Goal: Check status: Check status

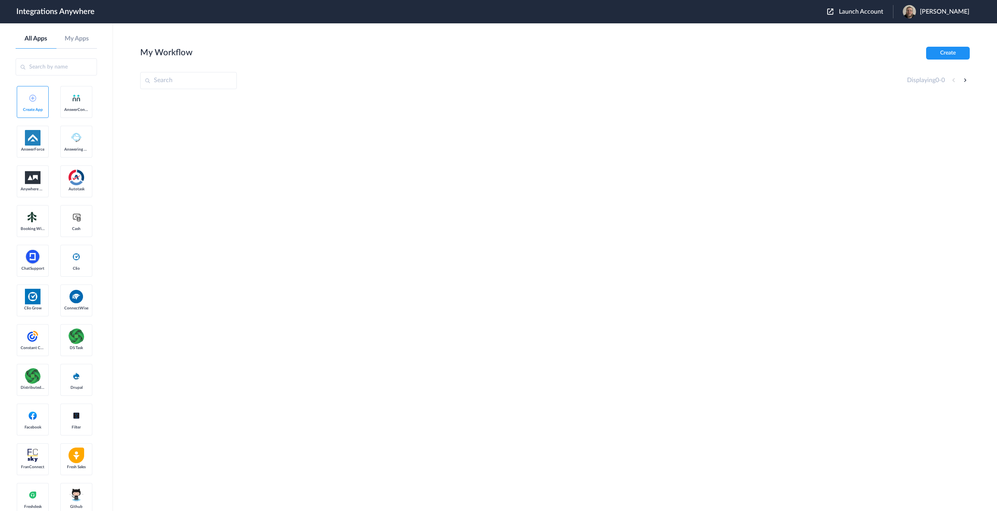
click at [866, 11] on span "Launch Account" at bounding box center [861, 12] width 44 height 6
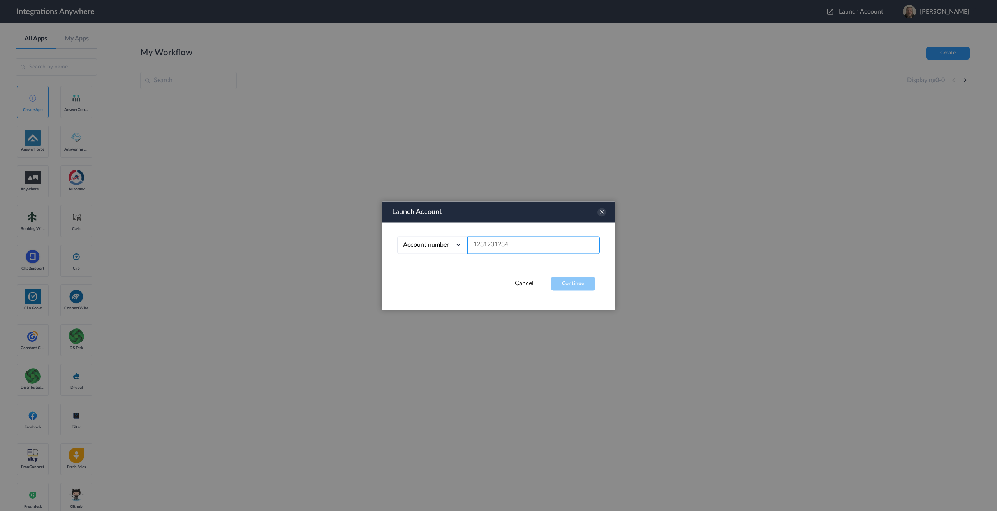
click at [516, 242] on input "text" at bounding box center [533, 245] width 132 height 18
paste input "8662884246"
type input "8662884246"
click at [577, 287] on button "Continue" at bounding box center [573, 284] width 44 height 14
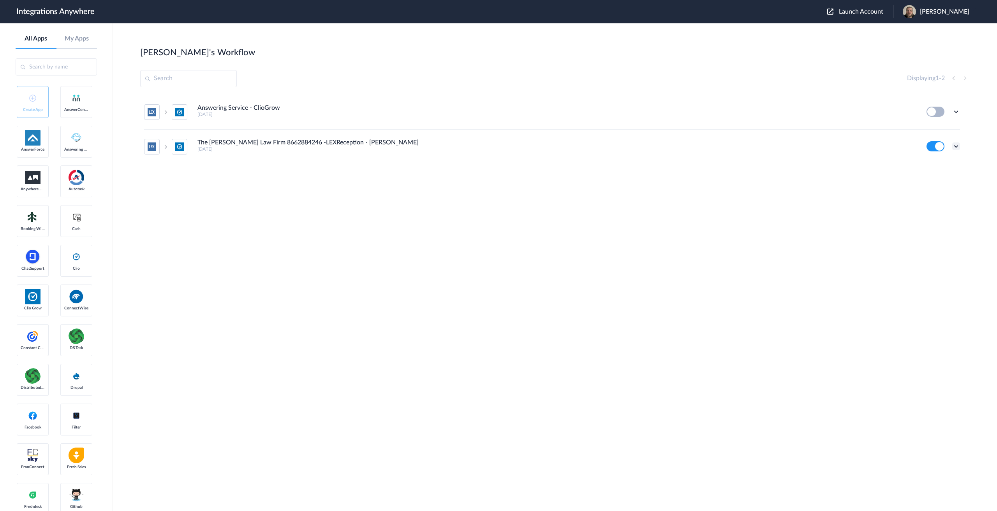
click at [956, 147] on icon at bounding box center [956, 147] width 8 height 8
click at [935, 179] on link "Task history" at bounding box center [933, 178] width 37 height 5
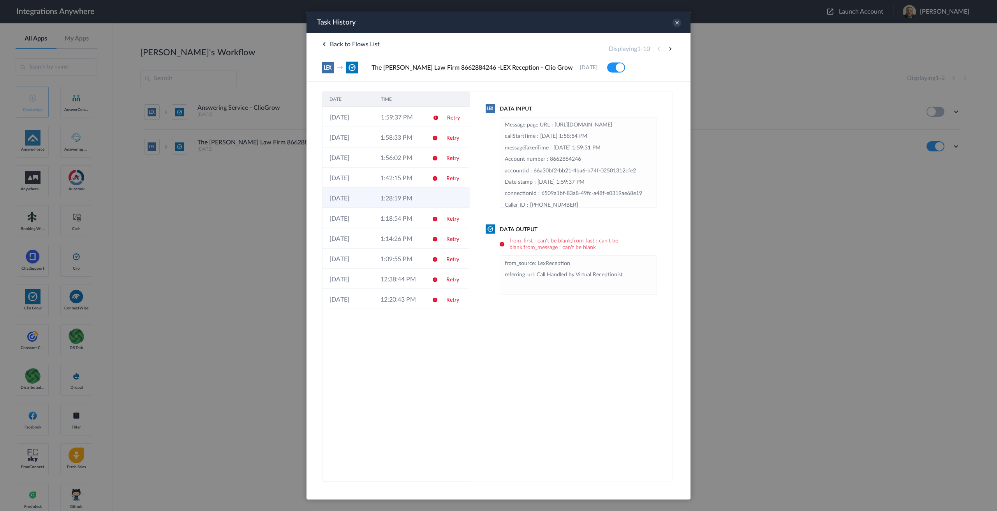
click at [371, 195] on td "16-08-2025" at bounding box center [347, 198] width 51 height 20
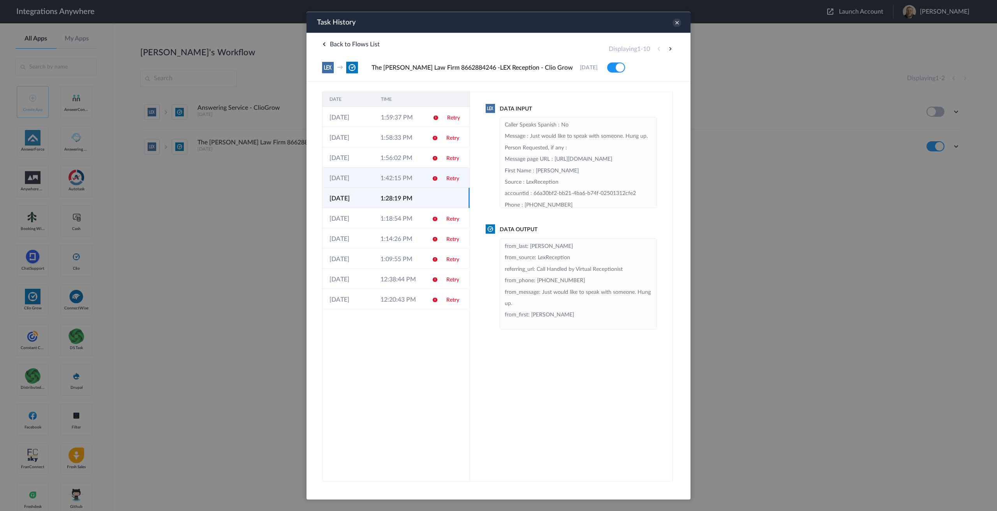
click at [380, 185] on td "1:42:15 PM" at bounding box center [398, 177] width 51 height 20
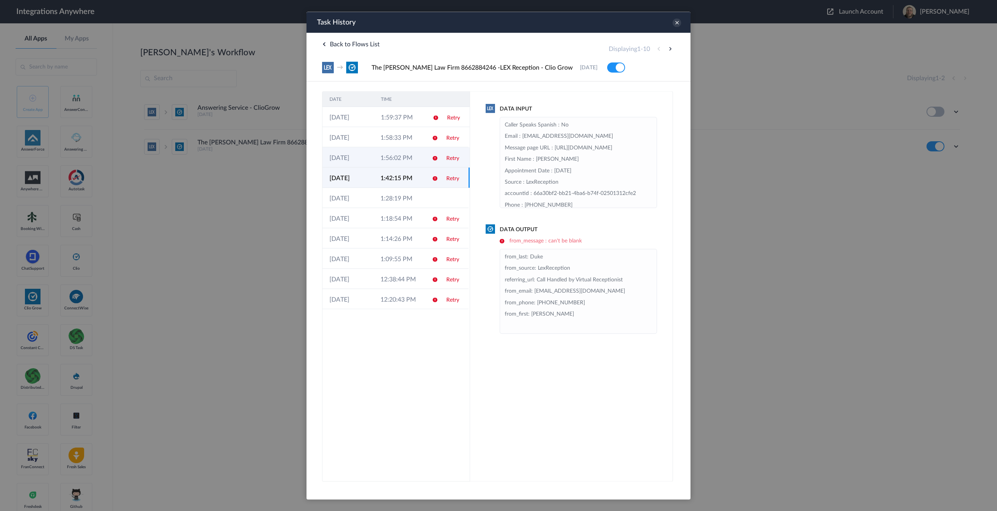
click at [379, 162] on td "1:56:02 PM" at bounding box center [398, 157] width 51 height 20
click at [377, 132] on td "1:58:33 PM" at bounding box center [398, 137] width 51 height 20
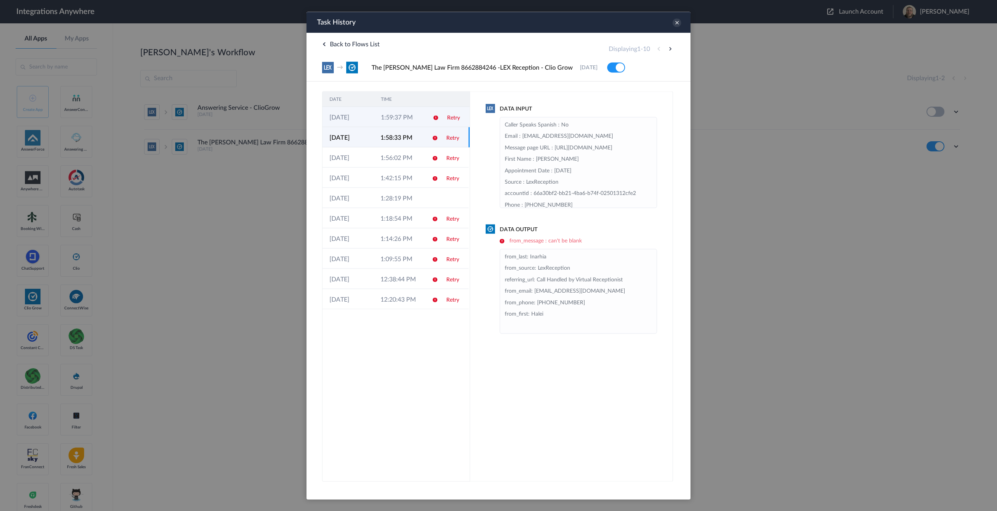
click at [375, 116] on td "1:59:37 PM" at bounding box center [399, 117] width 51 height 20
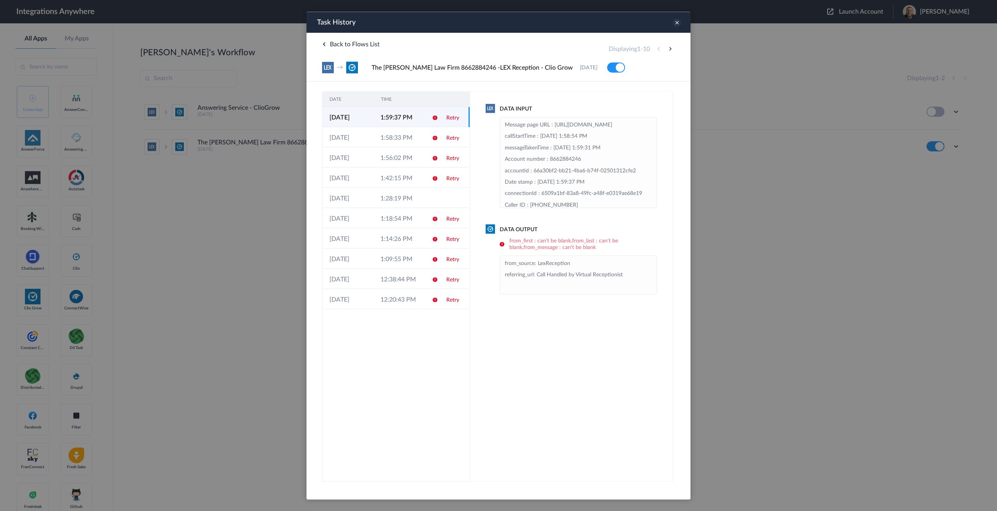
click at [675, 21] on icon at bounding box center [676, 22] width 9 height 9
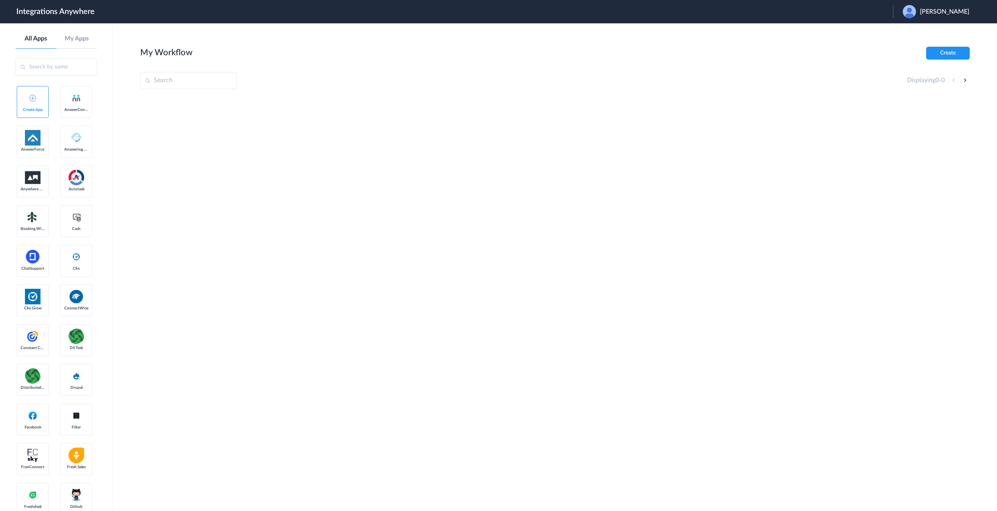
click at [954, 11] on span "[PERSON_NAME]" at bounding box center [944, 11] width 49 height 7
click at [915, 34] on link "Logout" at bounding box center [907, 31] width 16 height 5
click at [875, 11] on span "Launch Account" at bounding box center [861, 12] width 44 height 6
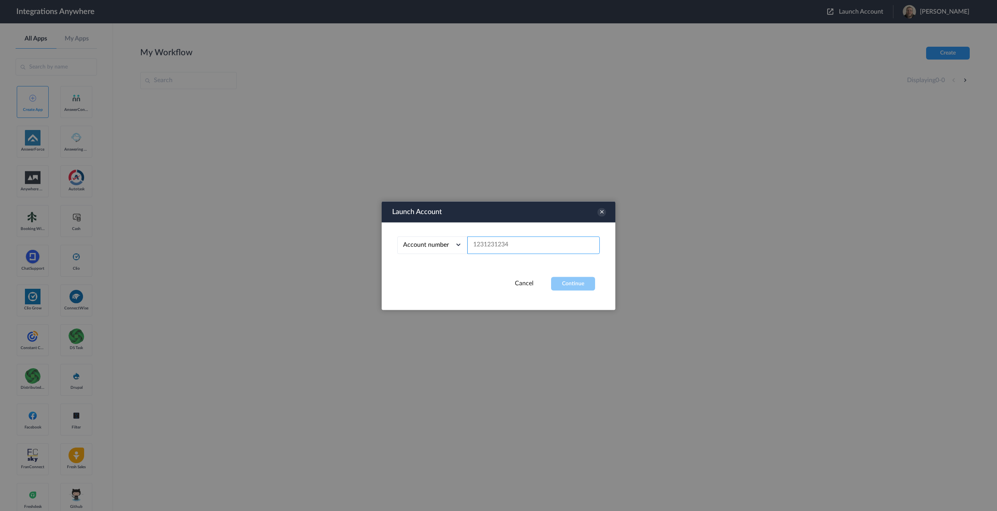
click at [514, 245] on input "text" at bounding box center [533, 245] width 132 height 18
paste input "8662884246"
type input "8662884246"
click at [577, 282] on button "Continue" at bounding box center [573, 284] width 44 height 14
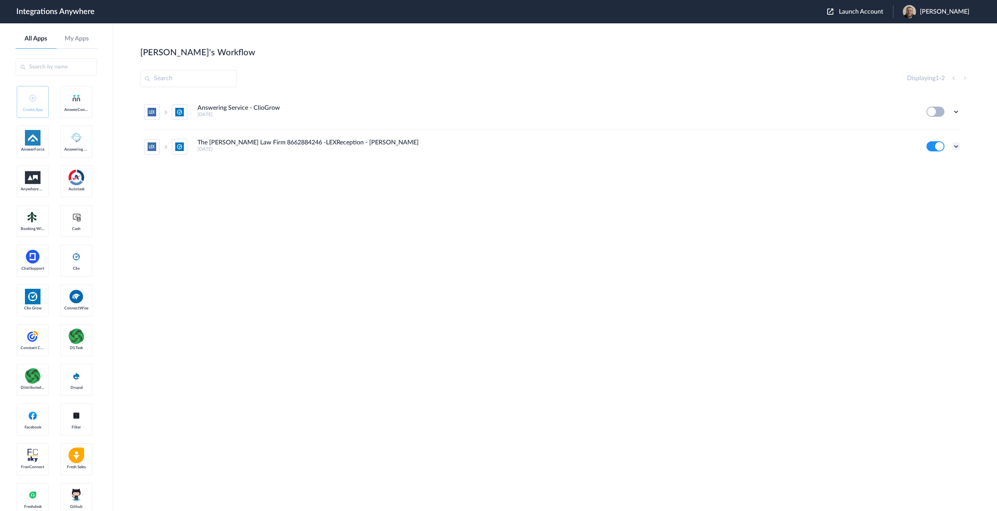
click at [957, 148] on icon at bounding box center [956, 147] width 8 height 8
click at [932, 176] on link "Task history" at bounding box center [933, 178] width 37 height 5
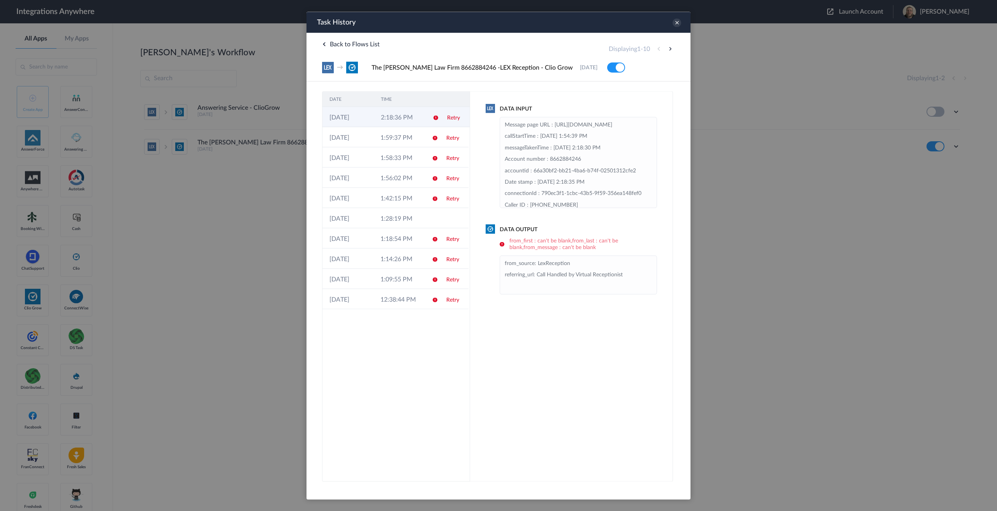
click at [396, 115] on td "2:18:36 PM" at bounding box center [399, 117] width 51 height 20
click at [394, 134] on td "1:59:37 PM" at bounding box center [398, 137] width 51 height 20
click at [391, 119] on td "2:18:36 PM" at bounding box center [399, 117] width 51 height 20
click at [676, 23] on icon at bounding box center [676, 22] width 9 height 9
